Goal: Transaction & Acquisition: Purchase product/service

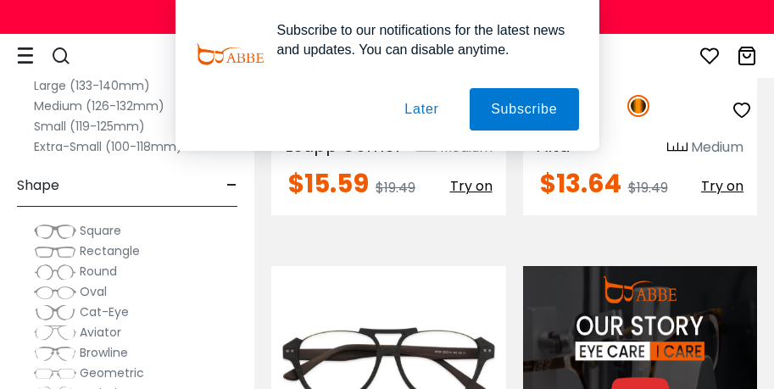
scroll to position [2085, 0]
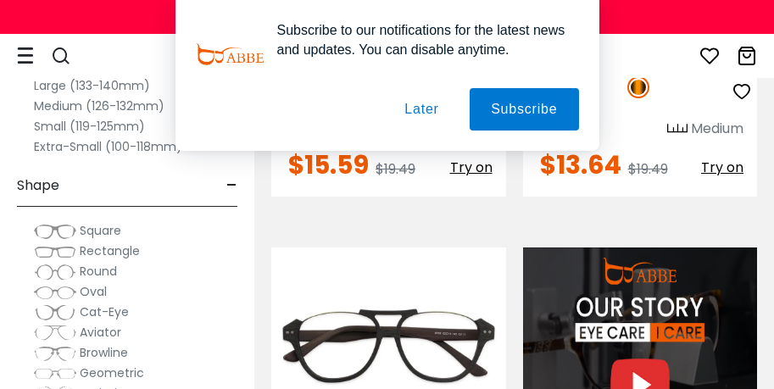
click at [419, 115] on button "Later" at bounding box center [421, 109] width 76 height 42
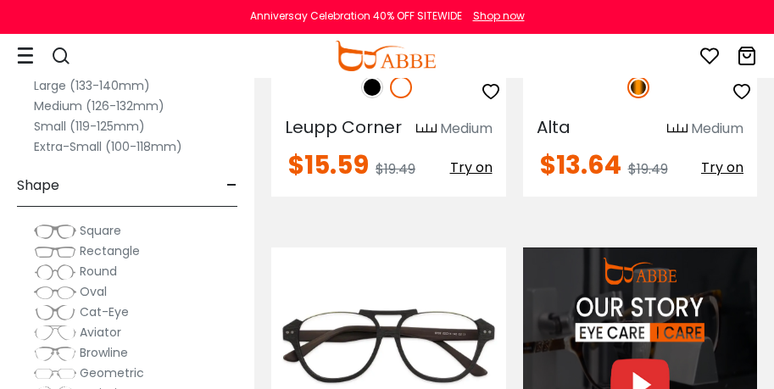
scroll to position [2125, 0]
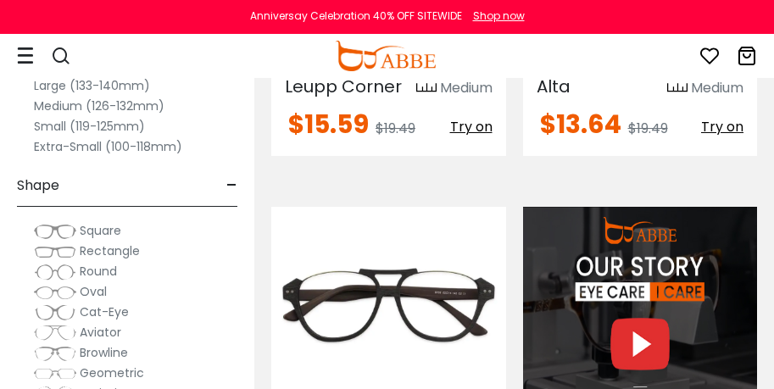
click at [121, 248] on span "Rectangle" at bounding box center [110, 250] width 60 height 17
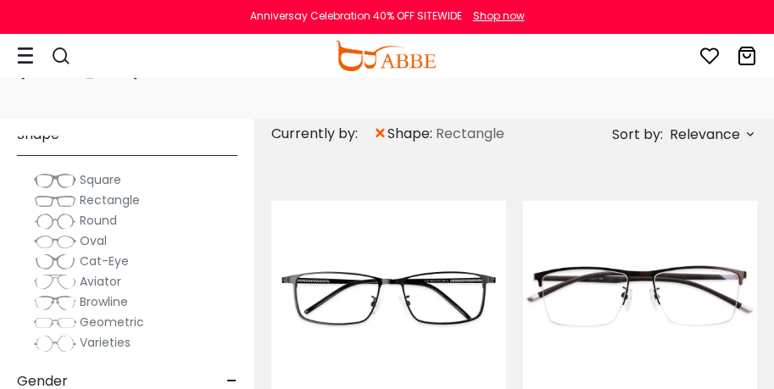
scroll to position [231, 0]
click at [97, 170] on span "Square" at bounding box center [101, 178] width 42 height 17
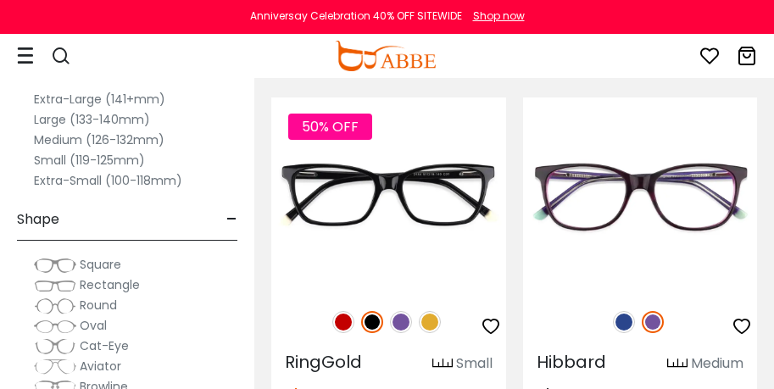
scroll to position [1896, 0]
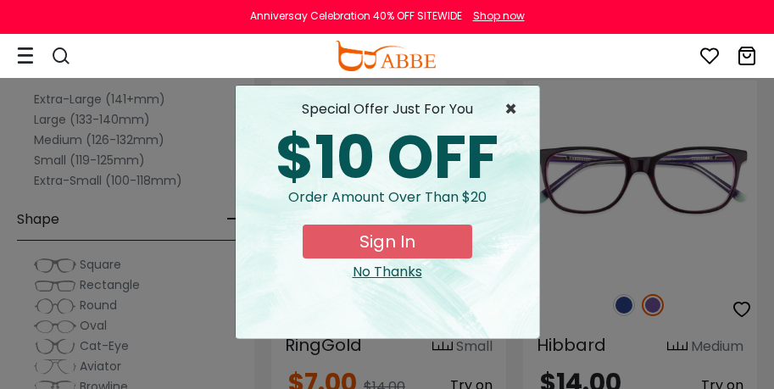
click at [507, 105] on span "×" at bounding box center [514, 109] width 21 height 20
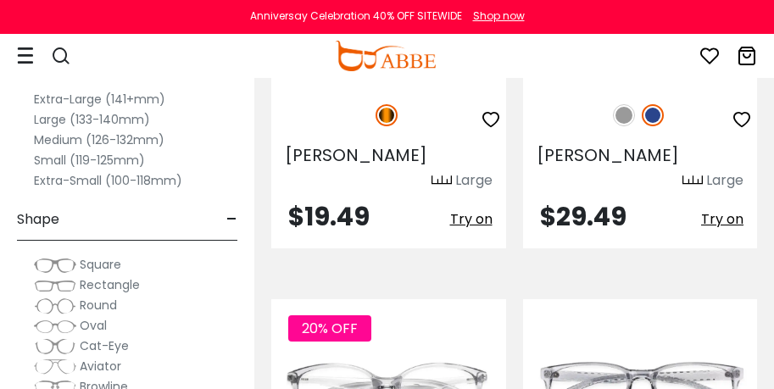
scroll to position [6848, 0]
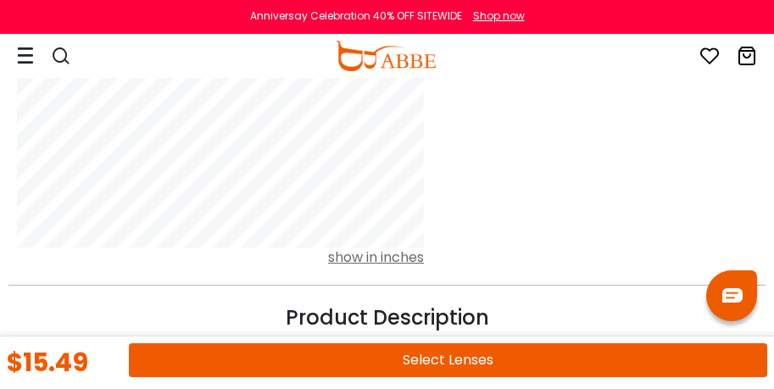
scroll to position [1789, 0]
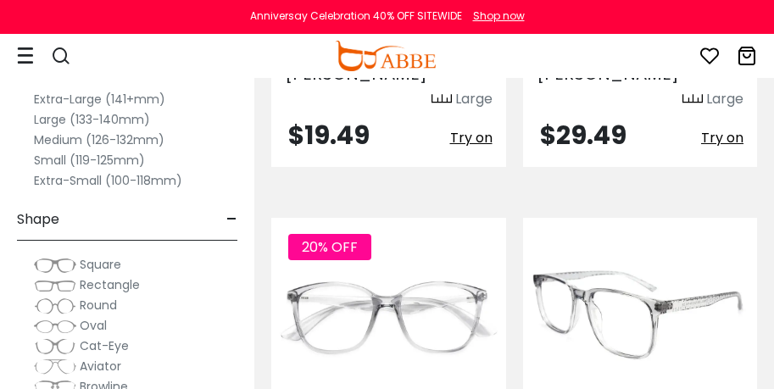
scroll to position [6936, 0]
